Goal: Task Accomplishment & Management: Manage account settings

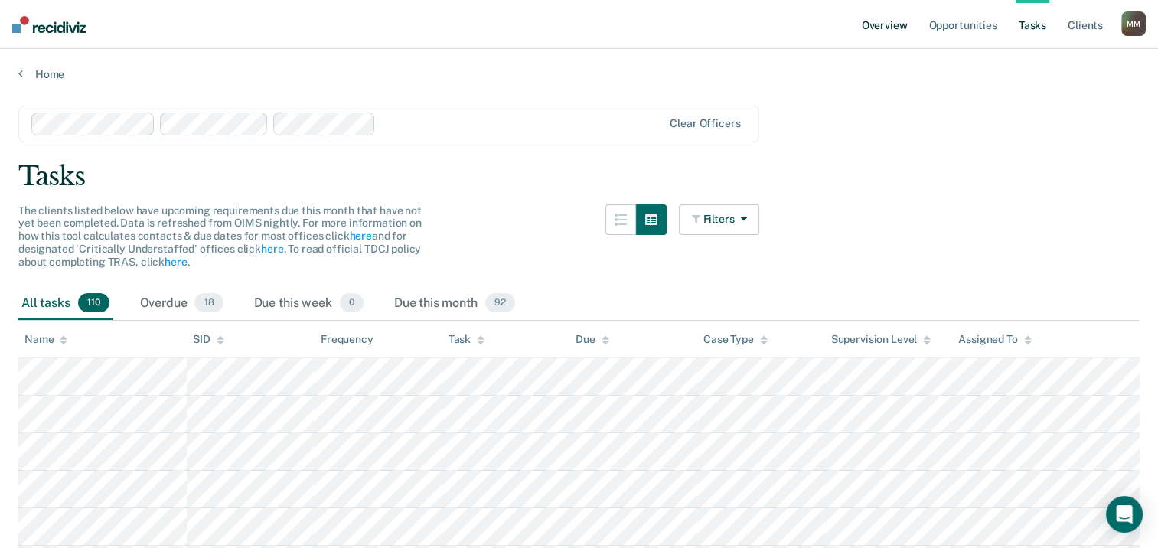
click at [884, 28] on link "Overview" at bounding box center [884, 24] width 52 height 49
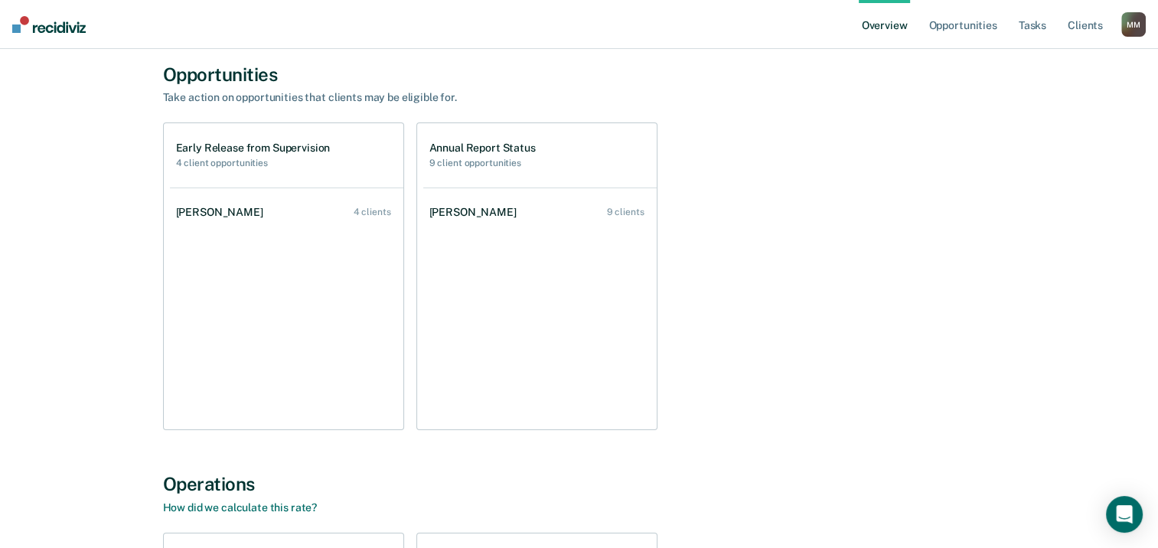
scroll to position [77, 0]
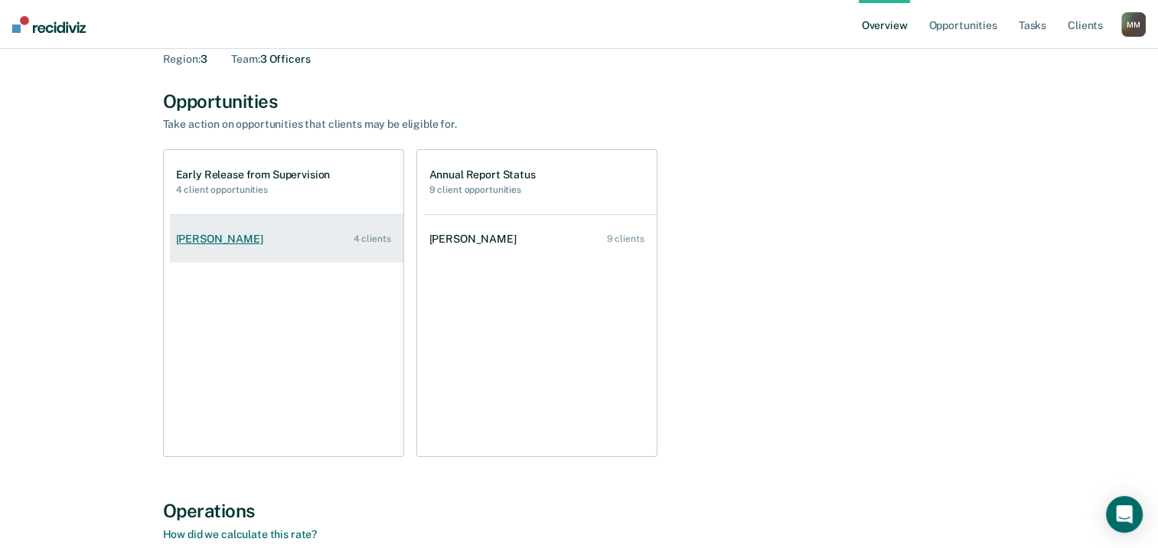
click at [253, 240] on div "[PERSON_NAME]" at bounding box center [222, 239] width 93 height 13
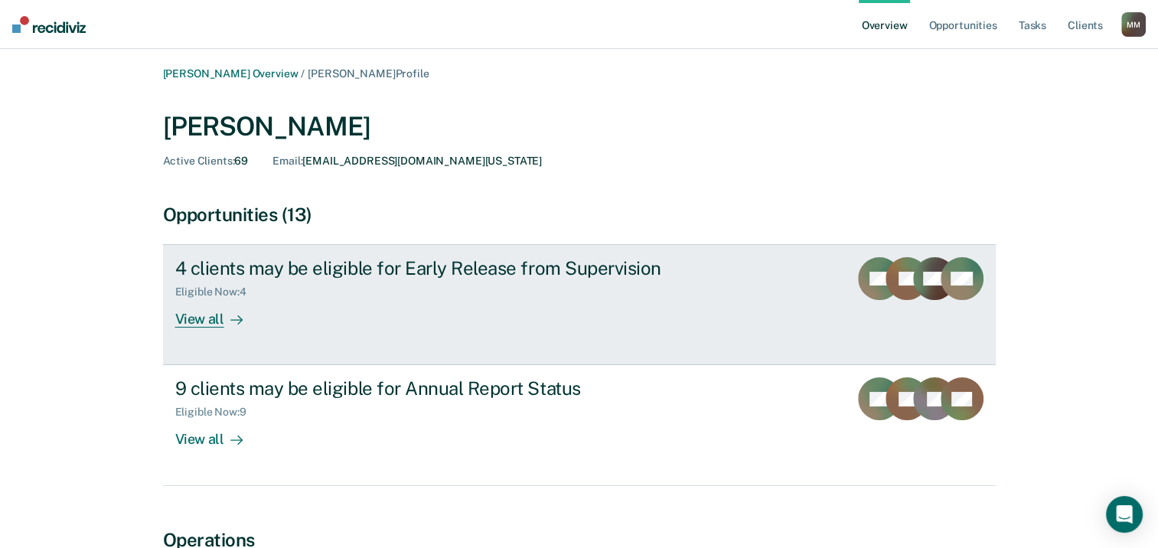
scroll to position [77, 0]
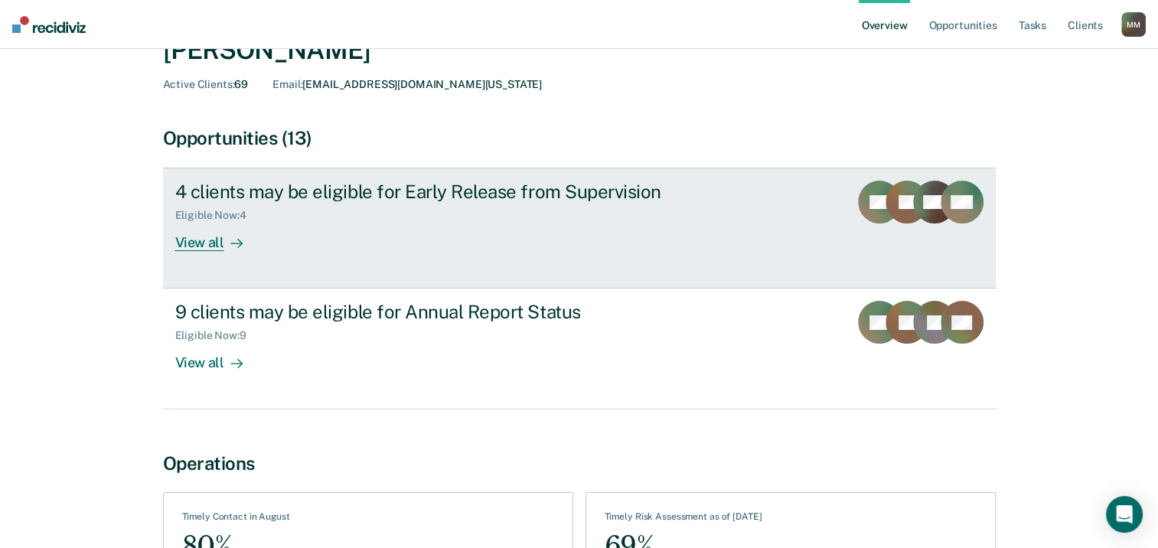
click at [216, 240] on div "View all" at bounding box center [218, 237] width 86 height 30
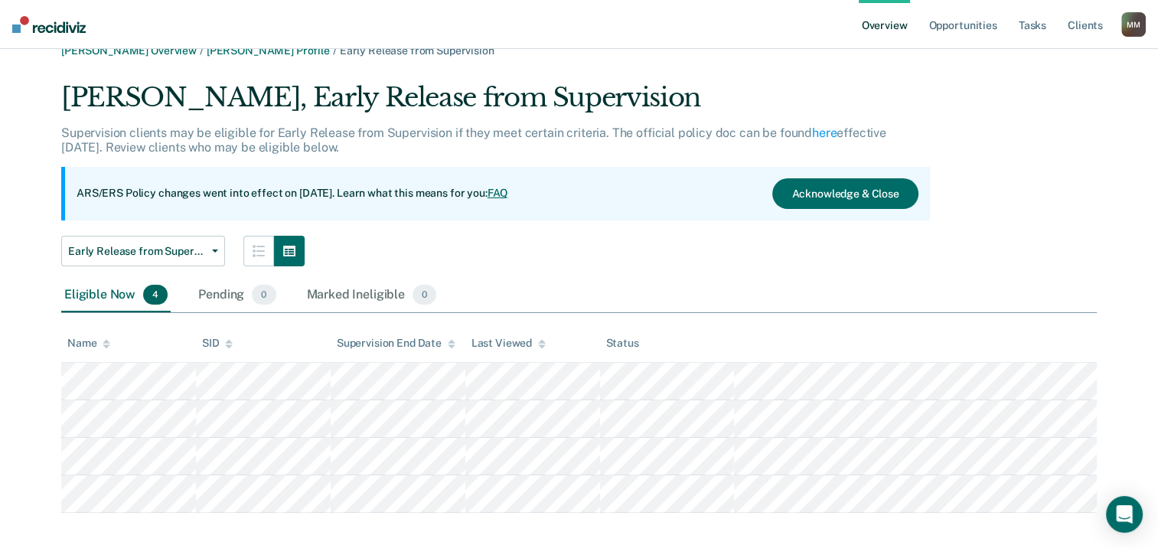
scroll to position [36, 0]
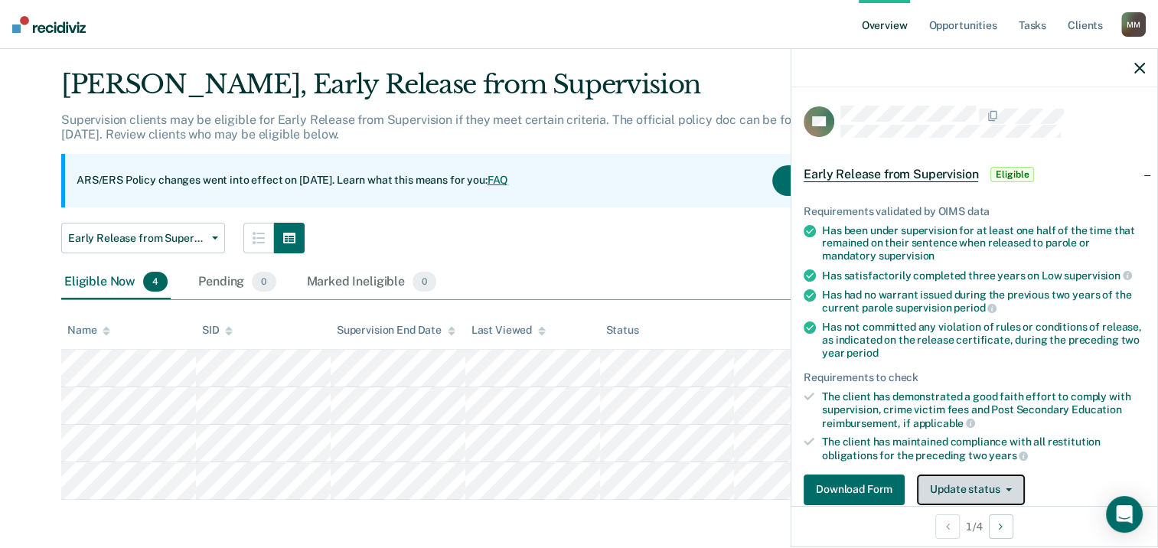
click at [966, 482] on button "Update status" at bounding box center [971, 489] width 108 height 31
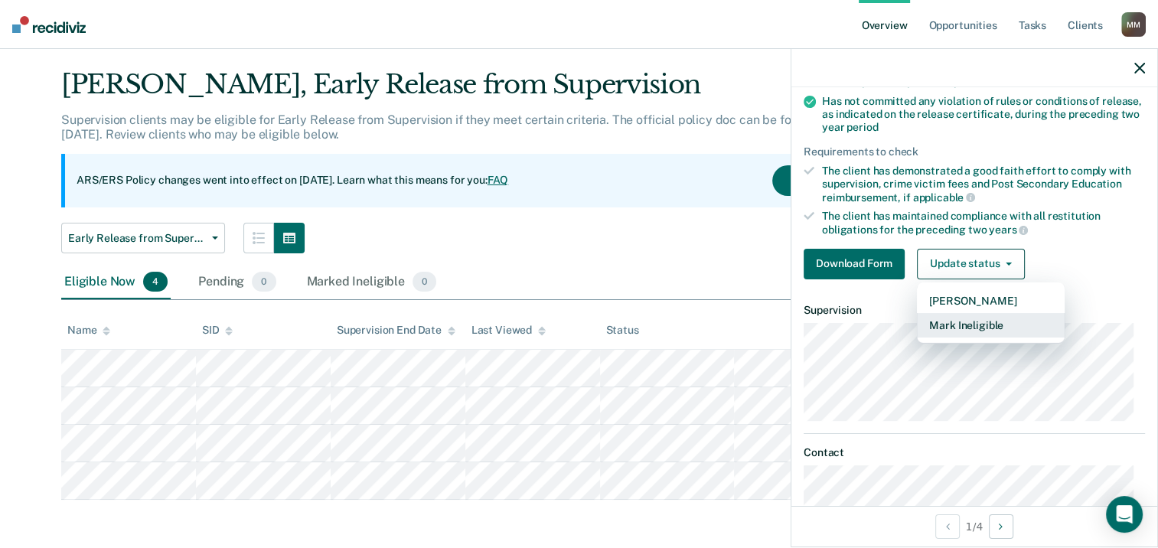
click at [939, 326] on button "Mark Ineligible" at bounding box center [991, 325] width 148 height 24
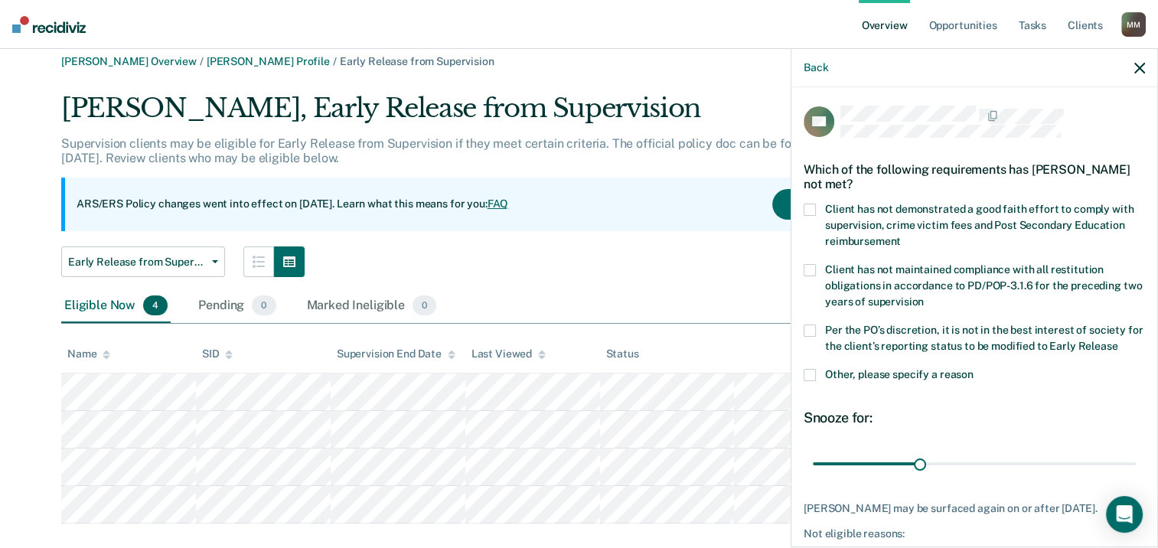
scroll to position [0, 0]
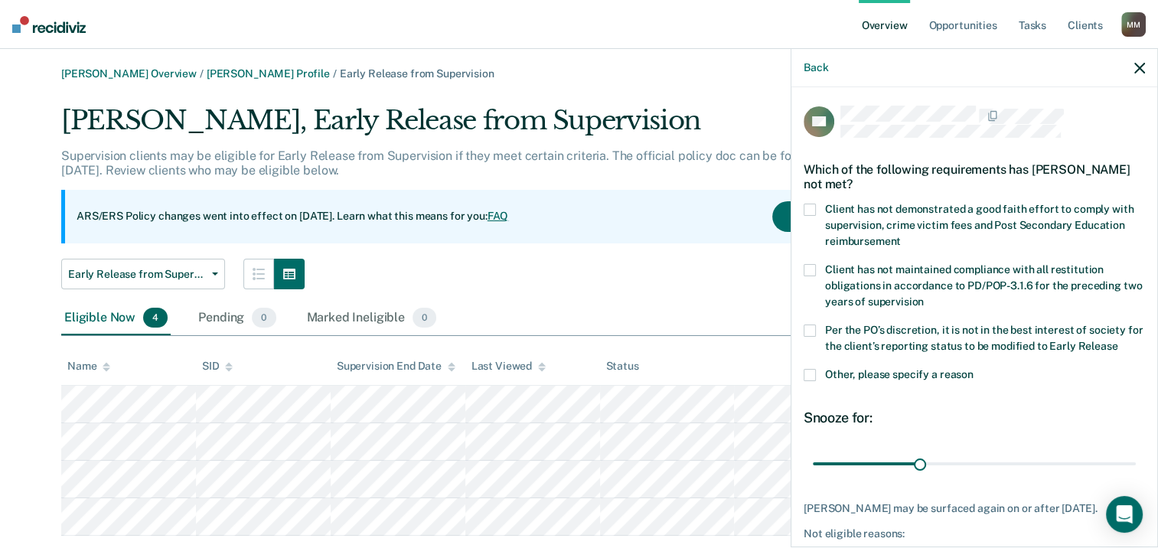
click at [807, 205] on span at bounding box center [809, 210] width 12 height 12
click at [901, 236] on input "Client has not demonstrated a good faith effort to comply with supervision, cri…" at bounding box center [901, 236] width 0 height 0
drag, startPoint x: 915, startPoint y: 458, endPoint x: 1135, endPoint y: 458, distance: 220.4
type input "90"
click at [1135, 458] on input "range" at bounding box center [974, 464] width 323 height 27
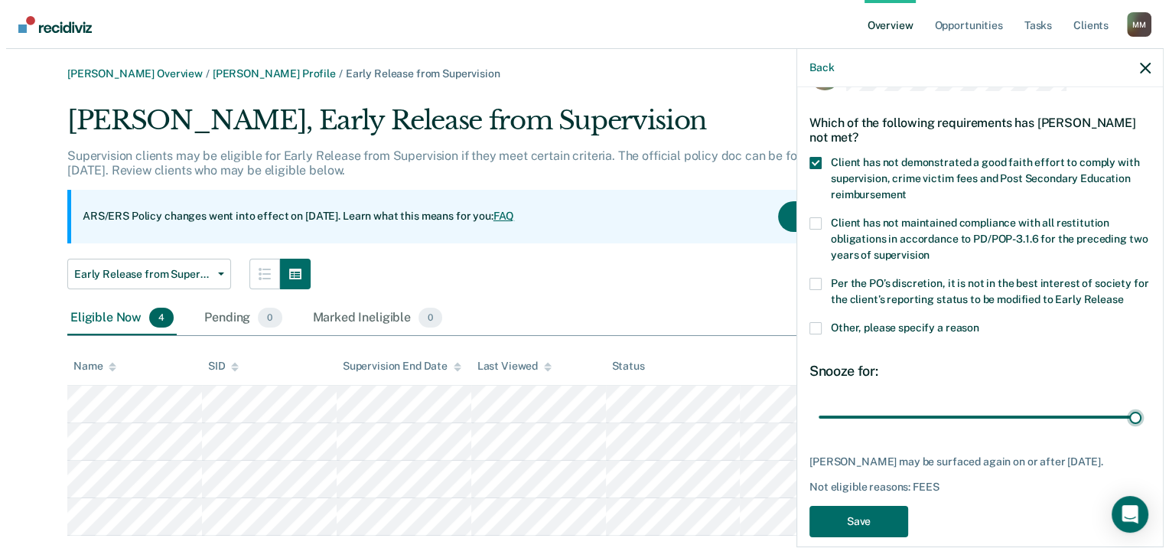
scroll to position [78, 0]
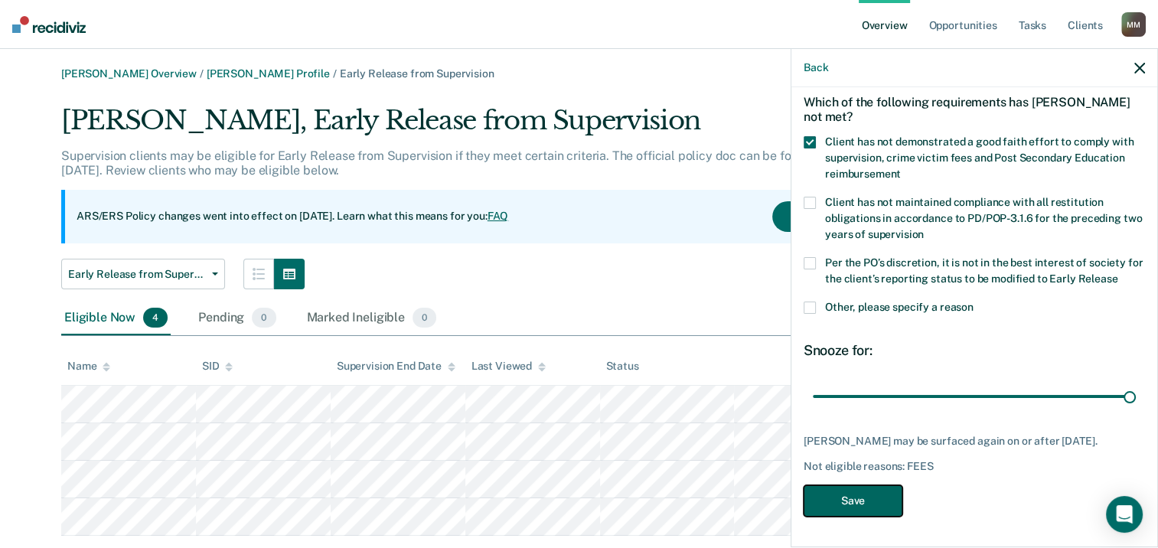
click at [853, 502] on button "Save" at bounding box center [852, 500] width 99 height 31
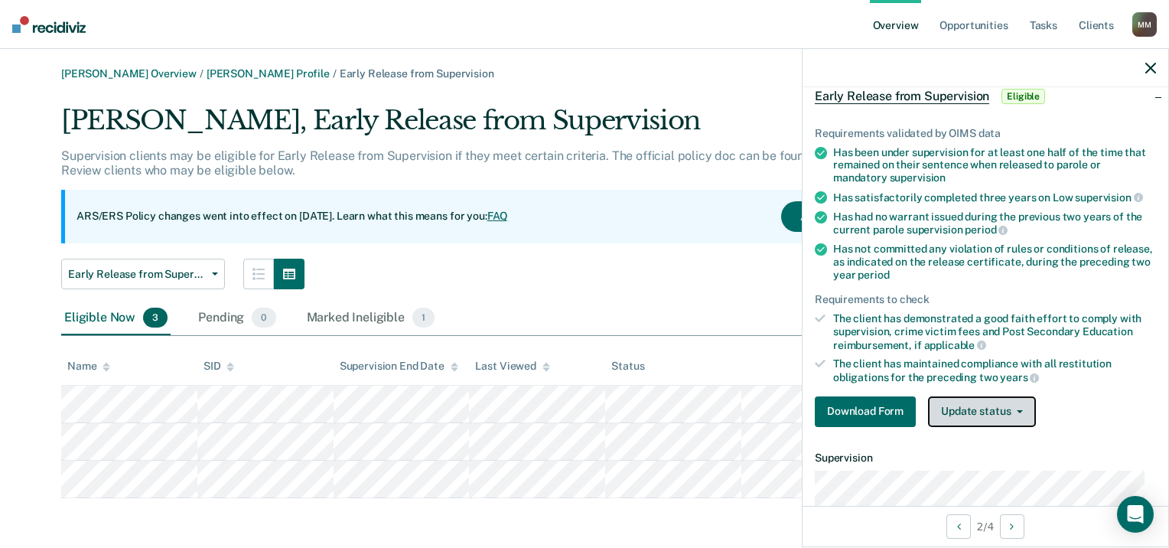
click at [969, 409] on button "Update status" at bounding box center [982, 411] width 108 height 31
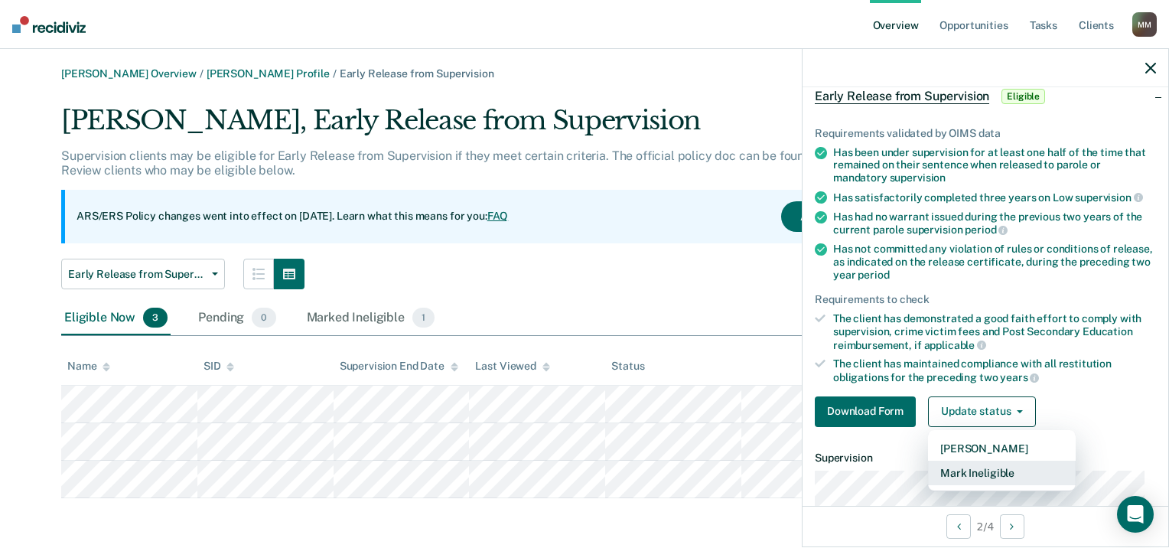
click at [1005, 473] on button "Mark Ineligible" at bounding box center [1002, 473] width 148 height 24
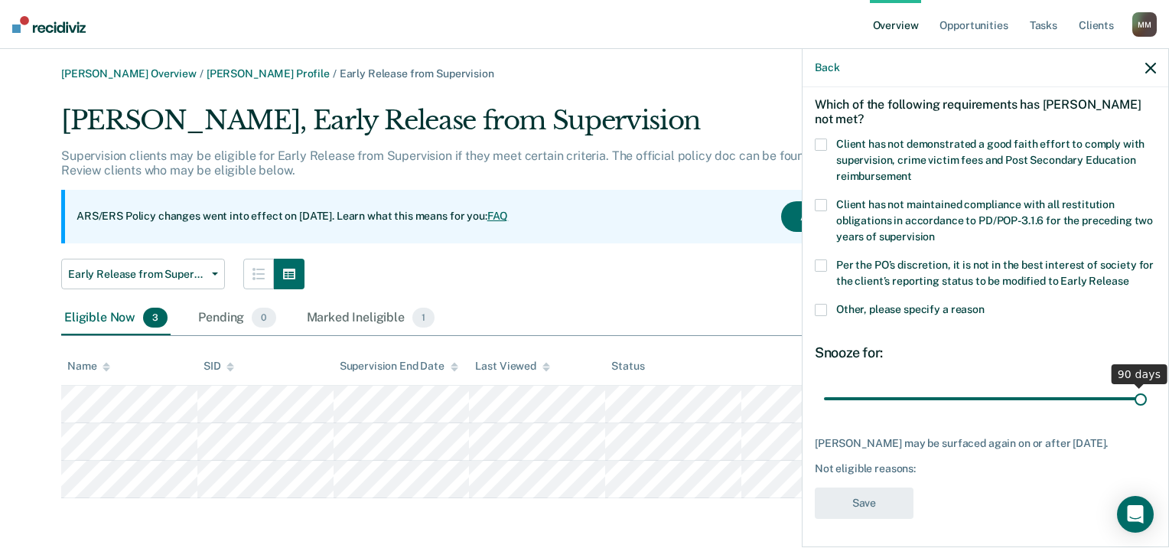
drag, startPoint x: 929, startPoint y: 395, endPoint x: 1187, endPoint y: 386, distance: 258.8
type input "90"
click at [1147, 386] on input "range" at bounding box center [985, 399] width 323 height 27
click at [821, 132] on div "Which of the following requirements has [PERSON_NAME] not met?" at bounding box center [985, 112] width 341 height 54
click at [820, 139] on span at bounding box center [821, 144] width 12 height 12
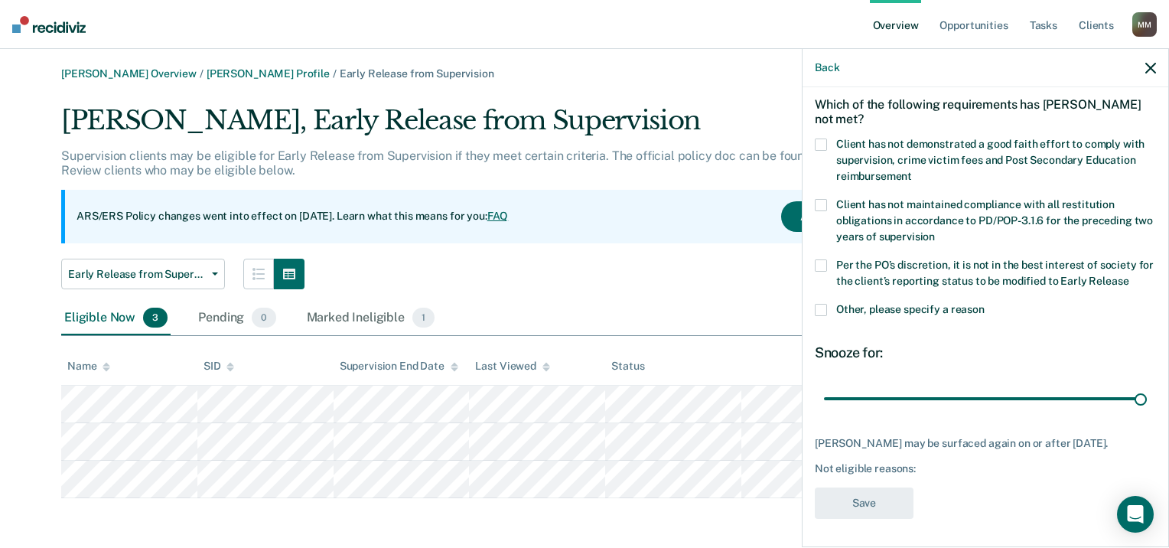
click at [912, 171] on input "Client has not demonstrated a good faith effort to comply with supervision, cri…" at bounding box center [912, 171] width 0 height 0
click at [817, 308] on span at bounding box center [821, 310] width 12 height 12
click at [985, 304] on input "Other, please specify a reason" at bounding box center [985, 304] width 0 height 0
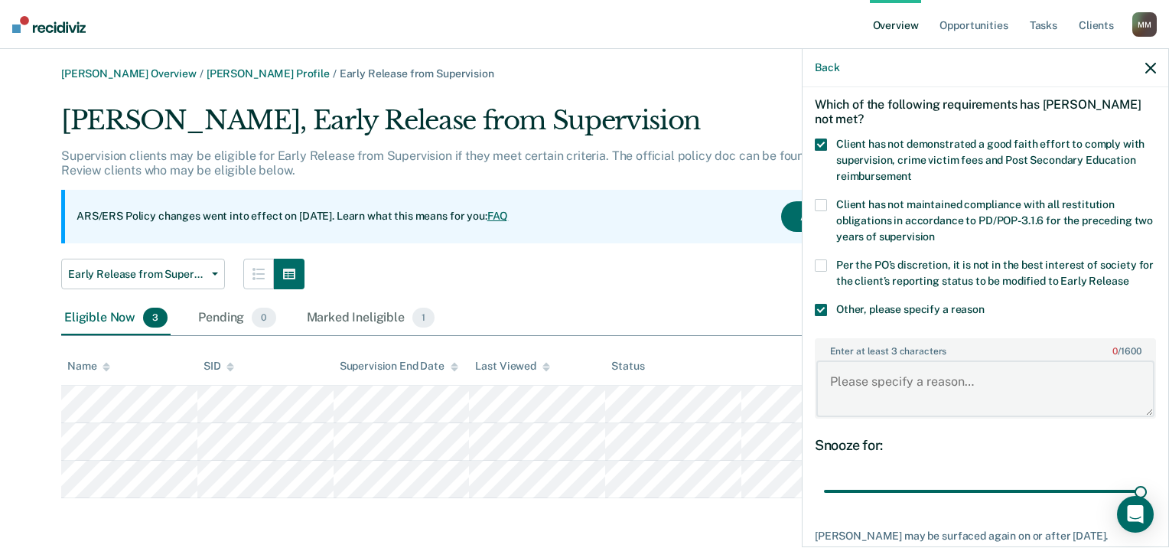
click at [865, 386] on textarea "Enter at least 3 characters 0 / 1600" at bounding box center [985, 388] width 338 height 57
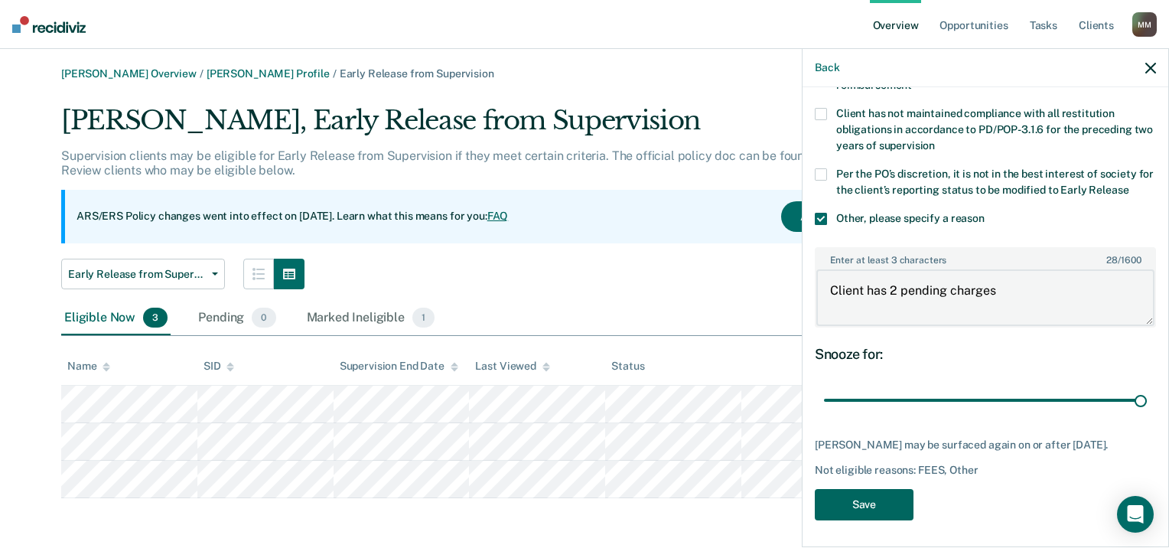
type textarea "Client has 2 pending charges"
click at [876, 505] on button "Save" at bounding box center [864, 504] width 99 height 31
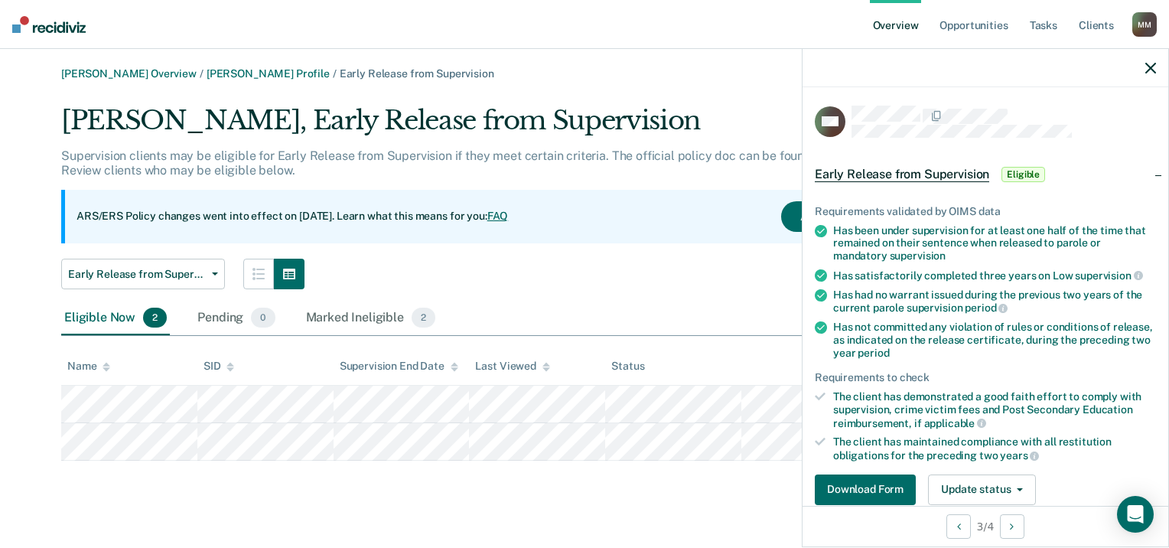
scroll to position [77, 0]
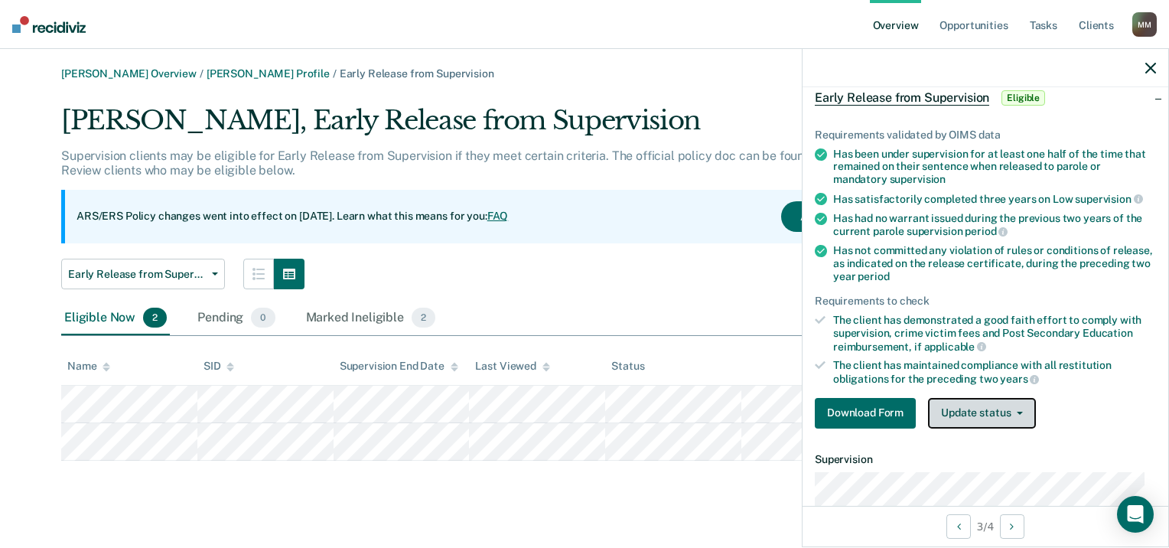
click at [982, 407] on button "Update status" at bounding box center [982, 413] width 108 height 31
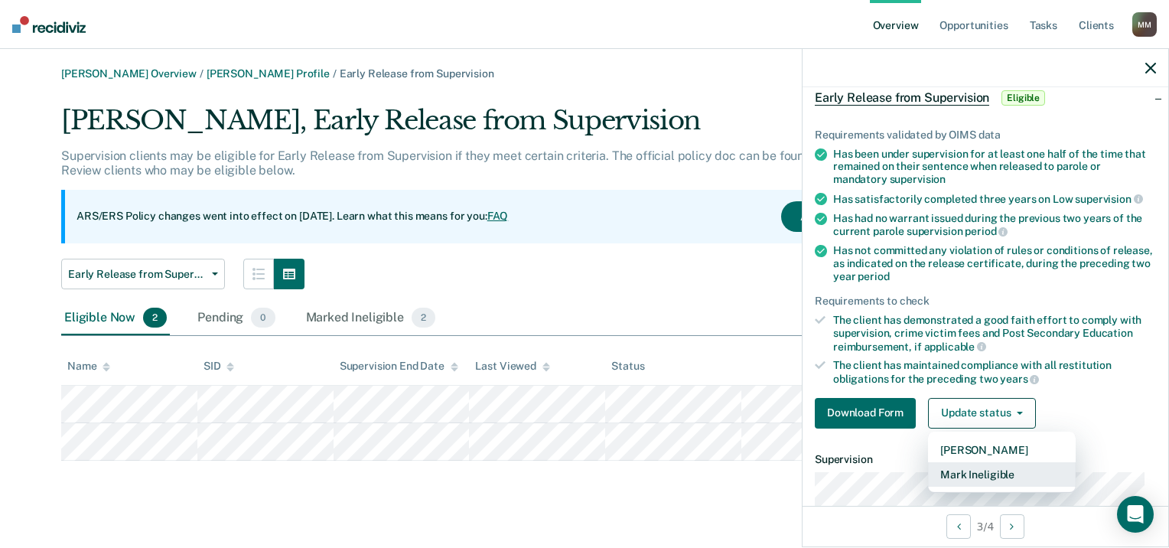
click at [1006, 474] on button "Mark Ineligible" at bounding box center [1002, 474] width 148 height 24
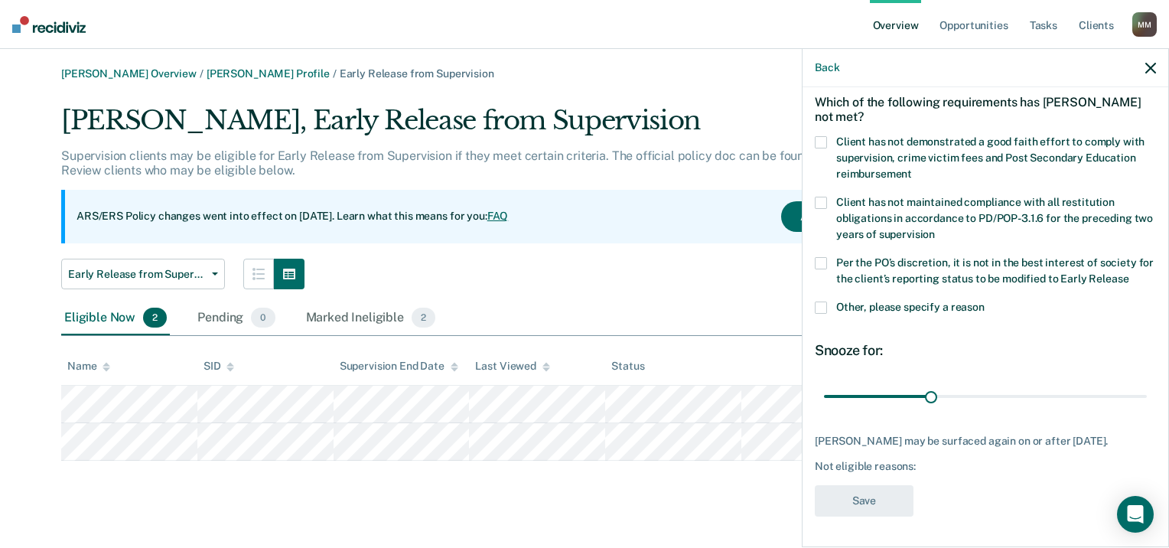
scroll to position [65, 0]
click at [820, 138] on span at bounding box center [821, 144] width 12 height 12
click at [912, 171] on input "Client has not demonstrated a good faith effort to comply with supervision, cri…" at bounding box center [912, 171] width 0 height 0
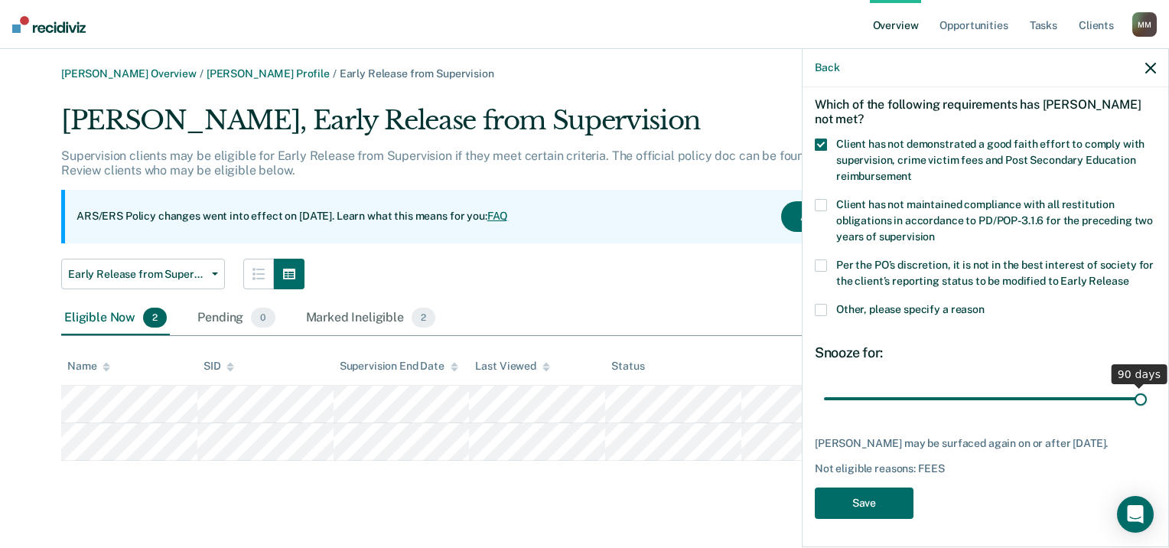
drag, startPoint x: 992, startPoint y: 396, endPoint x: 1203, endPoint y: 404, distance: 210.6
type input "90"
click at [1147, 404] on input "range" at bounding box center [985, 399] width 323 height 27
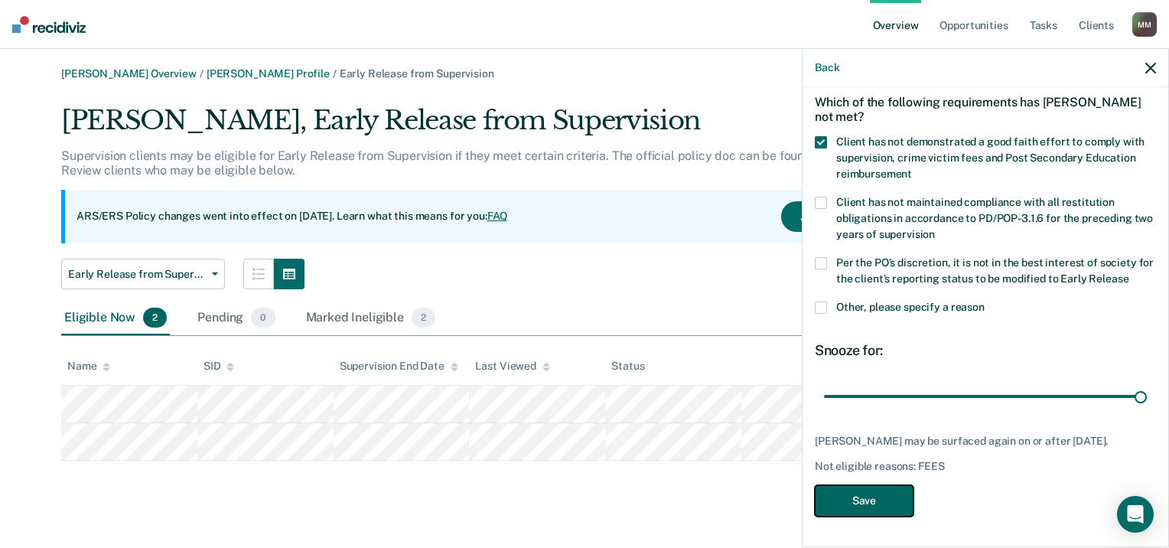
click at [866, 504] on button "Save" at bounding box center [864, 500] width 99 height 31
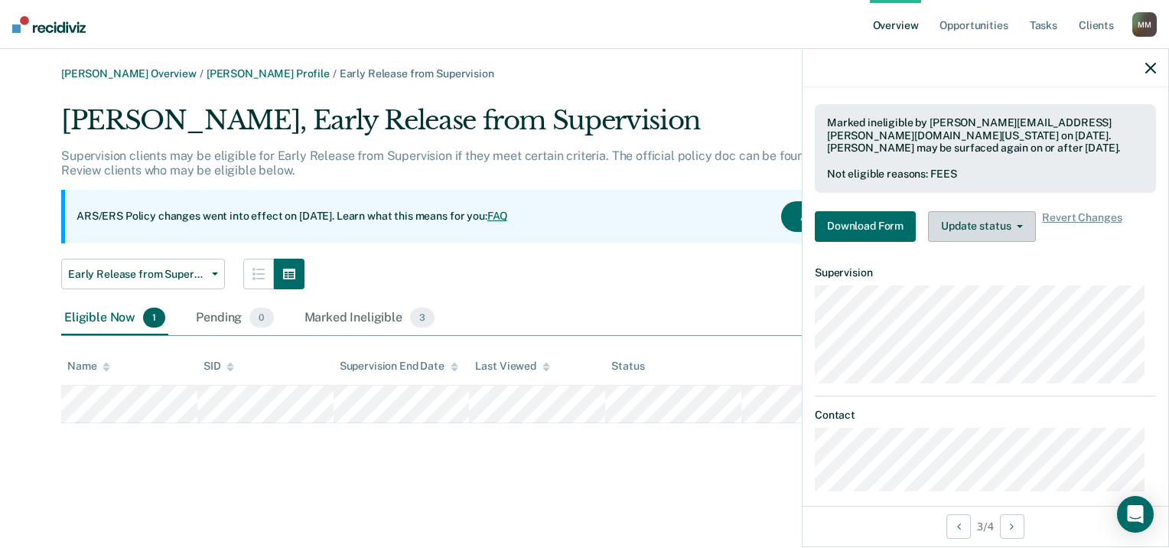
scroll to position [388, 0]
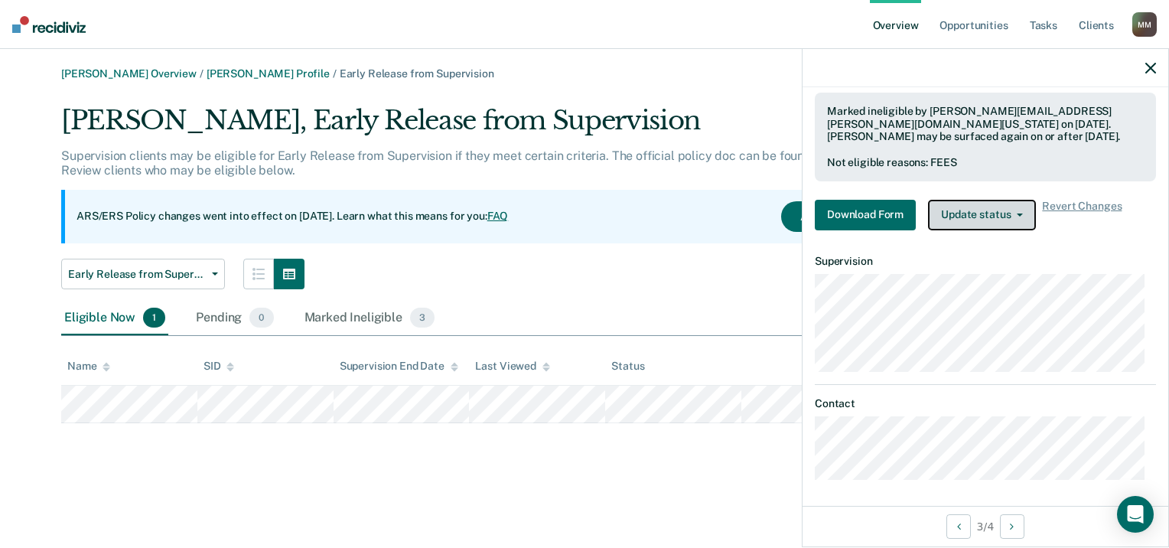
click at [965, 213] on button "Update status" at bounding box center [982, 215] width 108 height 31
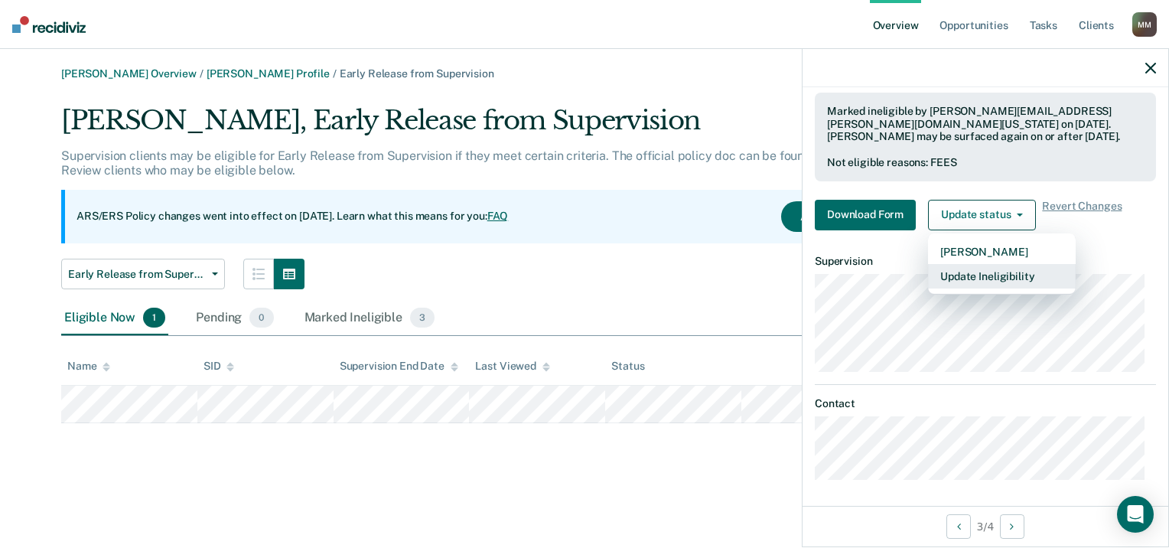
click at [989, 269] on button "Update Ineligibility" at bounding box center [1002, 276] width 148 height 24
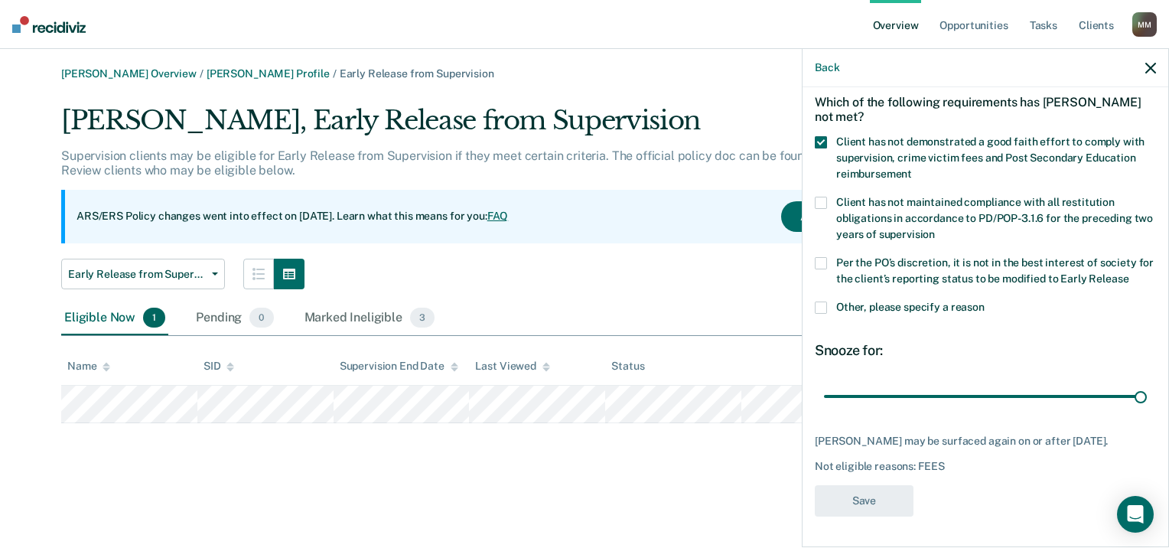
scroll to position [78, 0]
click at [597, 483] on div "[PERSON_NAME] Overview / [PERSON_NAME] Profile / Early Release from Supervision…" at bounding box center [584, 283] width 1132 height 432
click at [1154, 65] on icon "button" at bounding box center [1150, 68] width 11 height 11
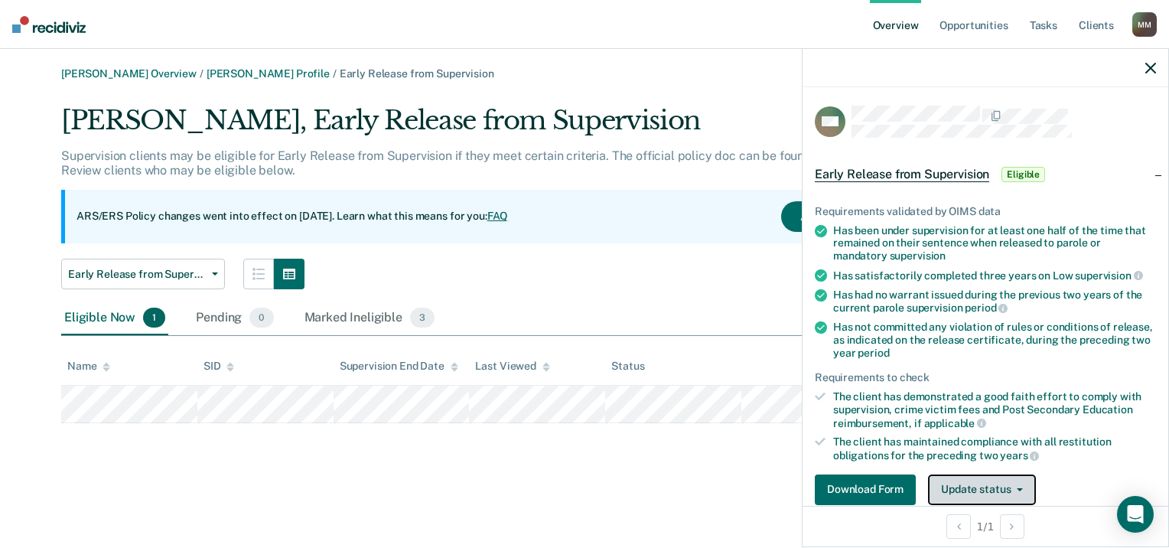
click at [964, 497] on button "Update status" at bounding box center [982, 489] width 108 height 31
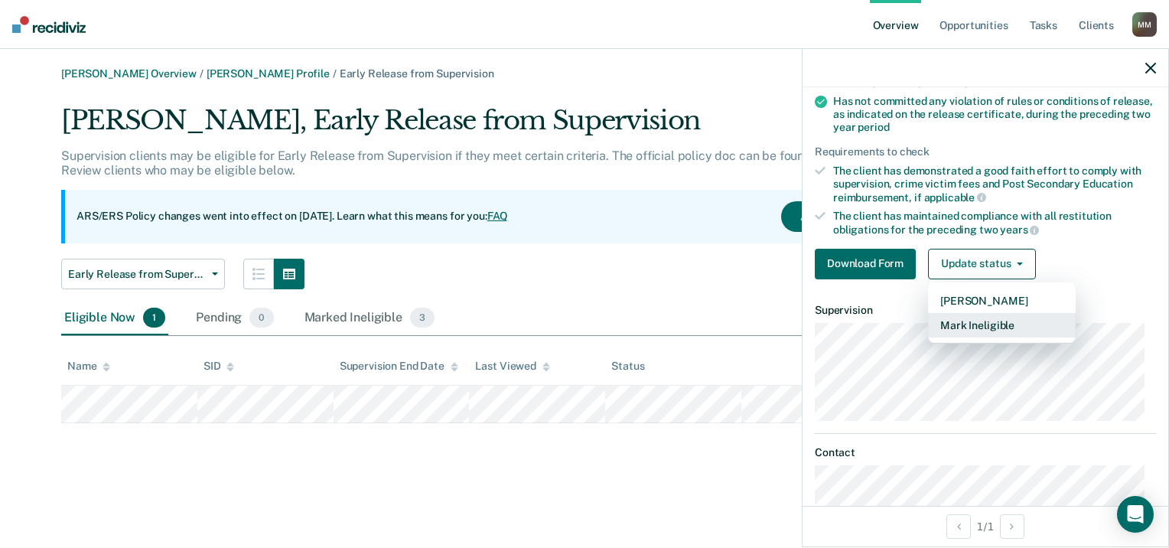
click at [982, 325] on button "Mark Ineligible" at bounding box center [1002, 325] width 148 height 24
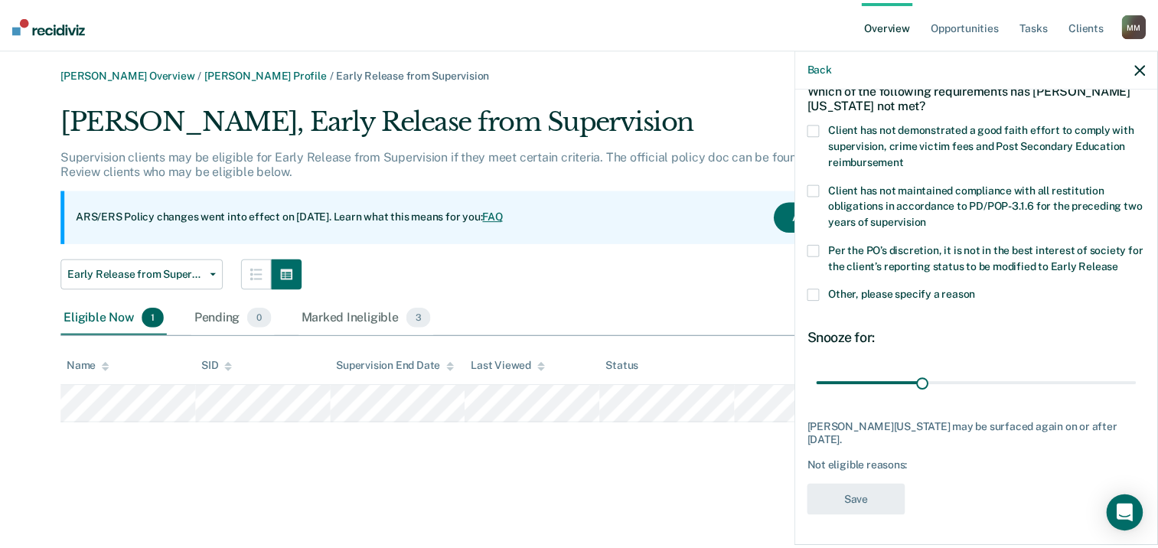
scroll to position [78, 0]
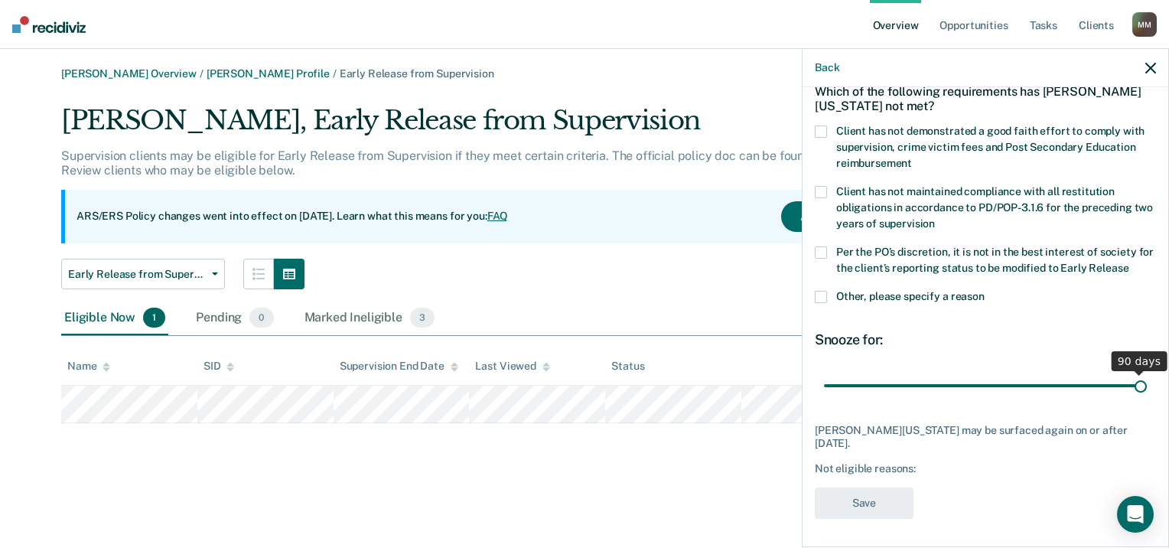
drag, startPoint x: 929, startPoint y: 386, endPoint x: 1258, endPoint y: 390, distance: 329.0
type input "90"
click at [1147, 390] on input "range" at bounding box center [985, 386] width 323 height 27
click at [820, 132] on span at bounding box center [821, 131] width 12 height 12
click at [912, 158] on input "Client has not demonstrated a good faith effort to comply with supervision, cri…" at bounding box center [912, 158] width 0 height 0
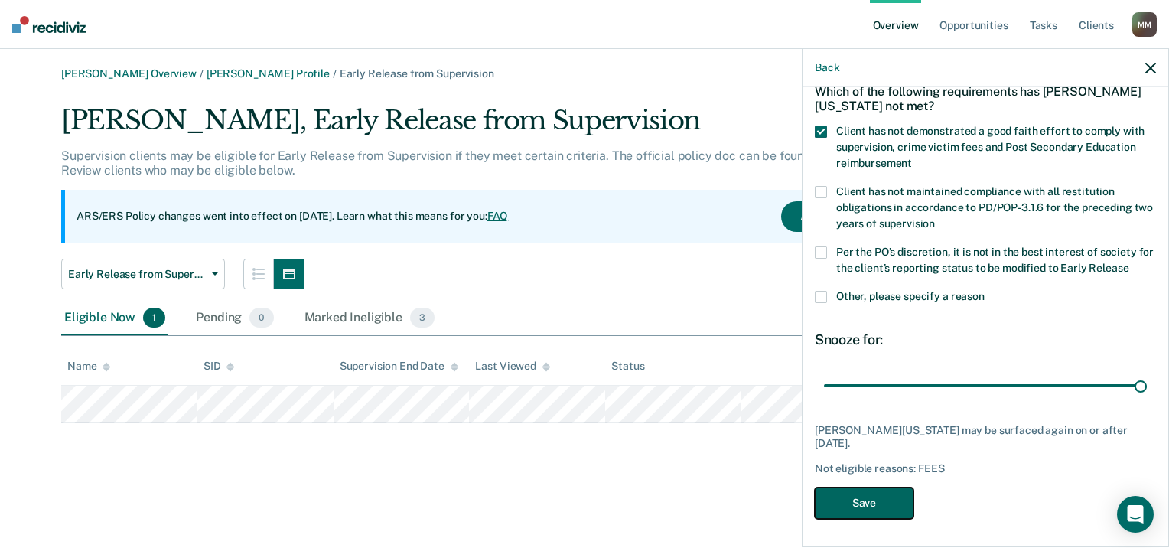
click at [883, 501] on button "Save" at bounding box center [864, 502] width 99 height 31
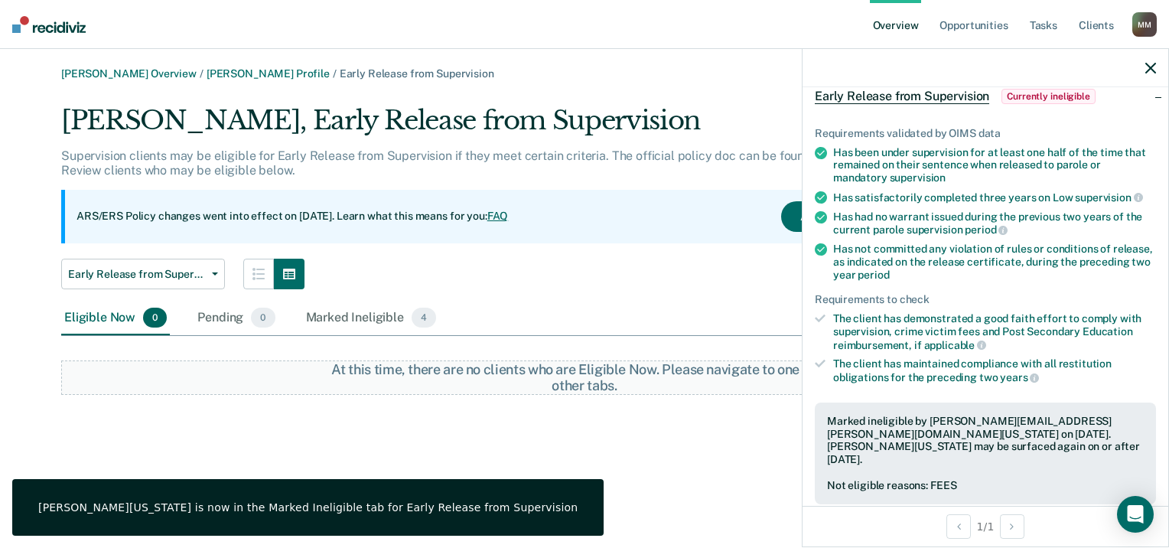
click at [598, 428] on div "[PERSON_NAME] Overview / [PERSON_NAME] Profile / Early Release from Supervision…" at bounding box center [584, 283] width 1132 height 432
click at [1148, 66] on icon "button" at bounding box center [1150, 68] width 11 height 11
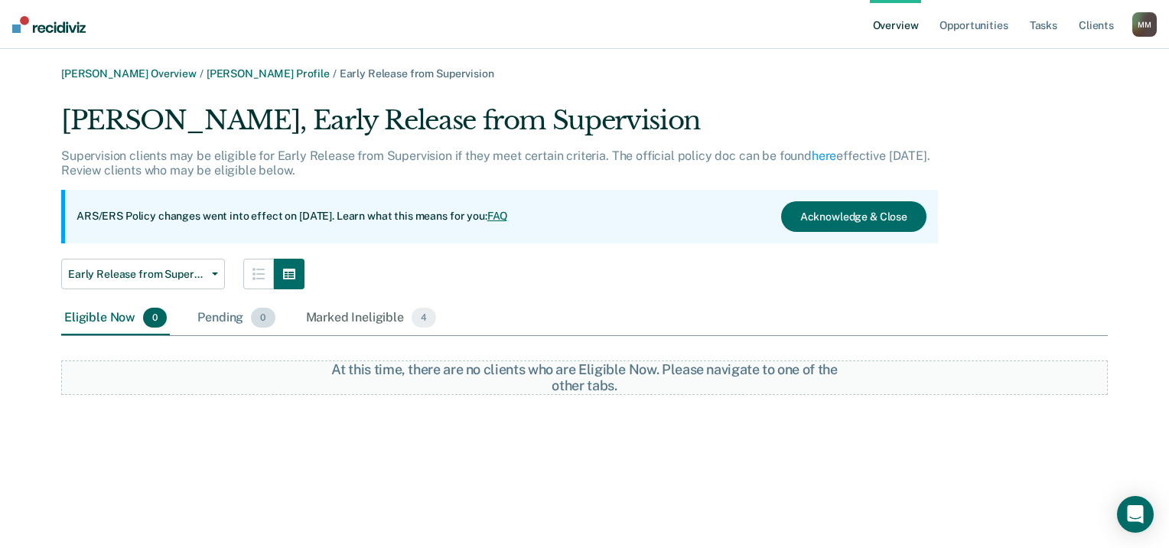
click at [211, 320] on div "Pending 0" at bounding box center [235, 318] width 83 height 34
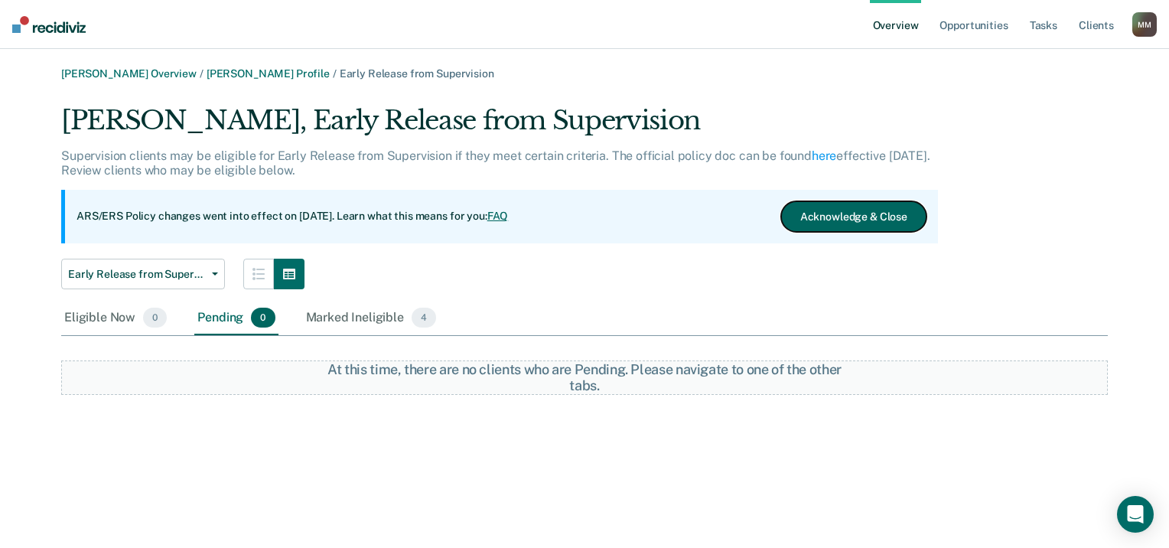
click at [820, 211] on button "Acknowledge & Close" at bounding box center [853, 216] width 145 height 31
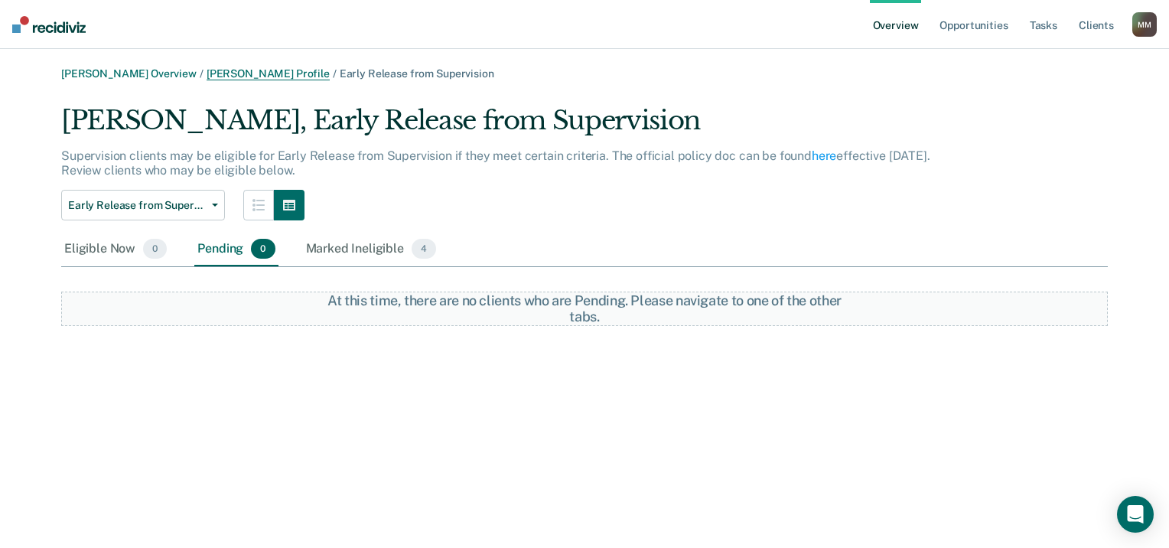
click at [264, 69] on link "[PERSON_NAME] Profile" at bounding box center [268, 73] width 123 height 13
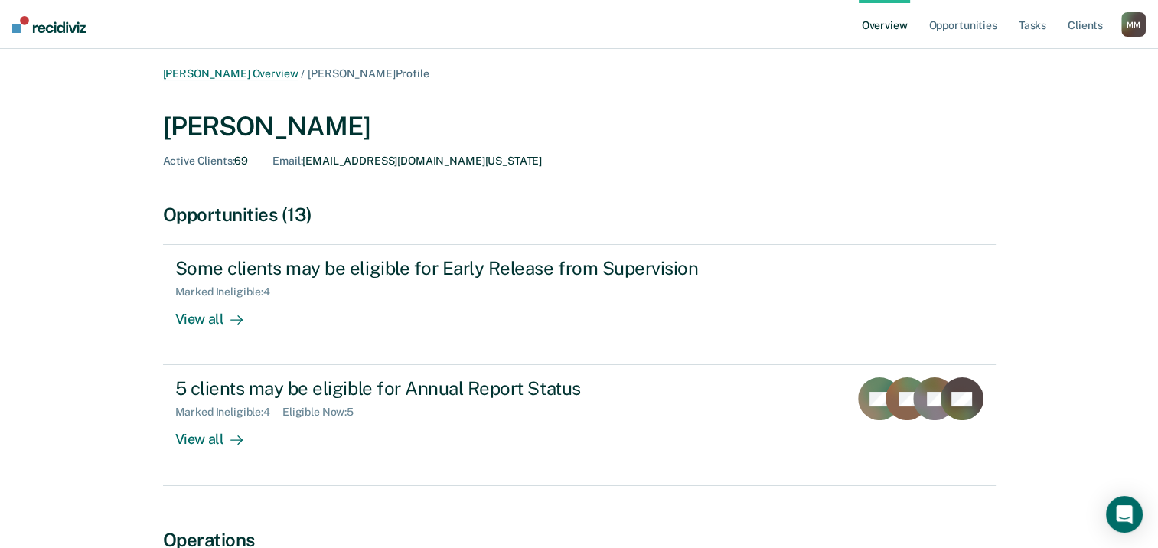
click at [244, 67] on link "[PERSON_NAME] Overview" at bounding box center [230, 73] width 135 height 13
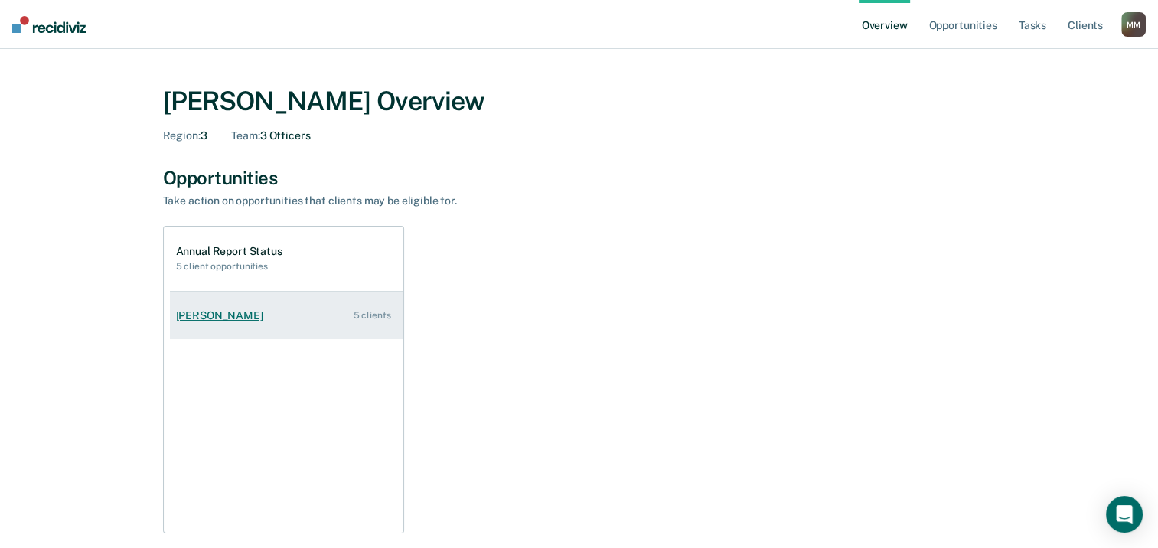
click at [230, 319] on div "[PERSON_NAME]" at bounding box center [222, 315] width 93 height 13
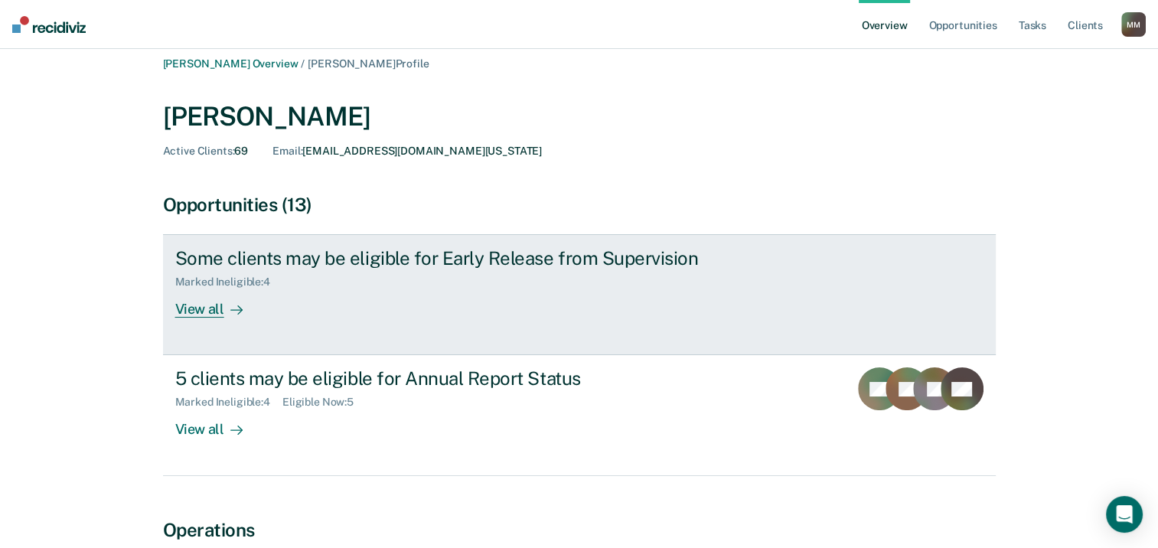
scroll to position [153, 0]
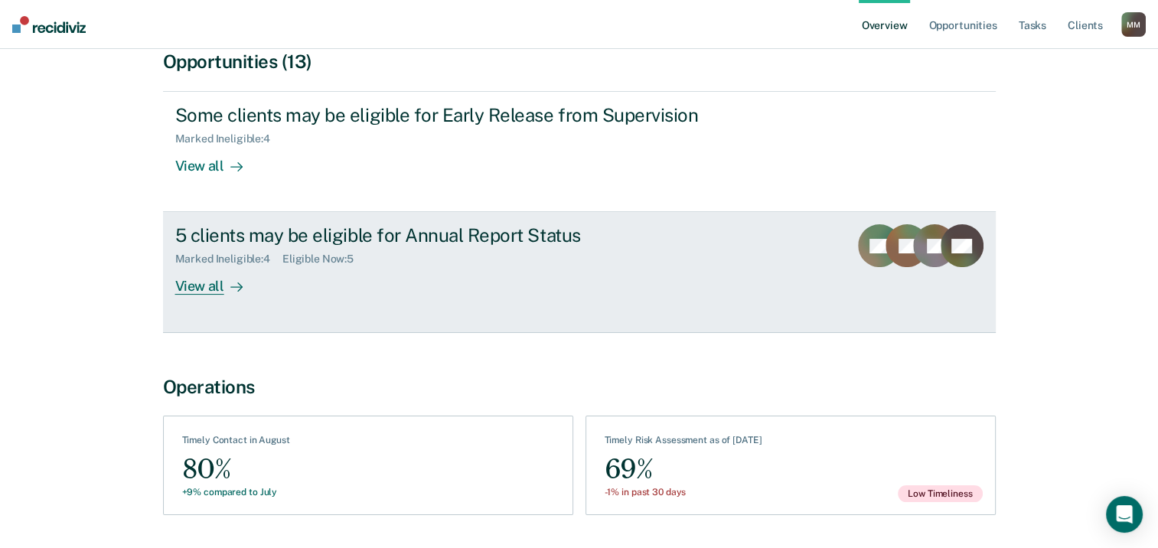
click at [204, 288] on div "View all" at bounding box center [218, 281] width 86 height 30
